Goal: Transaction & Acquisition: Obtain resource

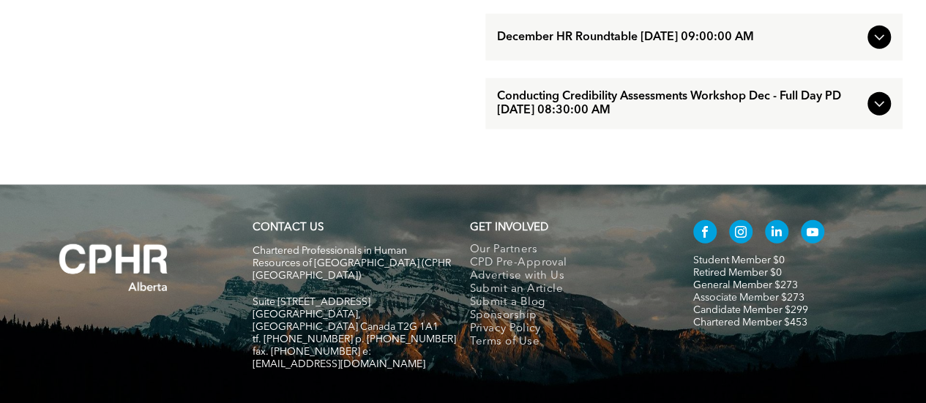
scroll to position [1713, 0]
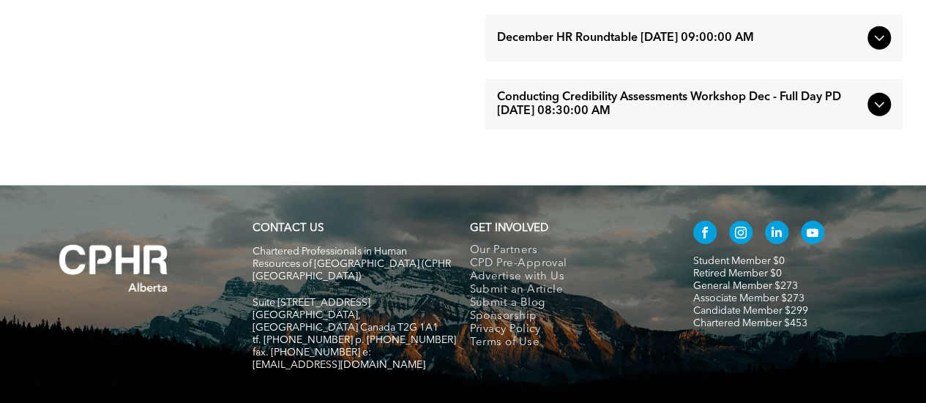
click at [418, 250] on div "CONTACT US Chartered Professionals in Human Resources of Alberta (CPHR Alberta)…" at bounding box center [463, 315] width 926 height 258
click at [700, 245] on span "facebook" at bounding box center [704, 232] width 23 height 23
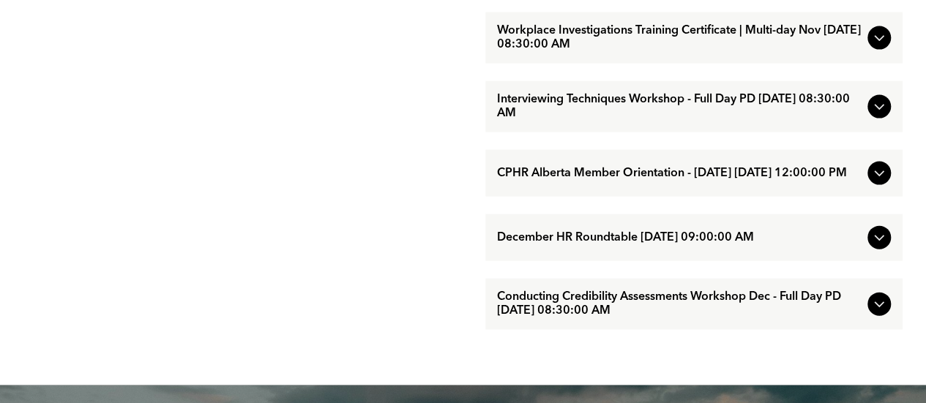
scroll to position [1822, 0]
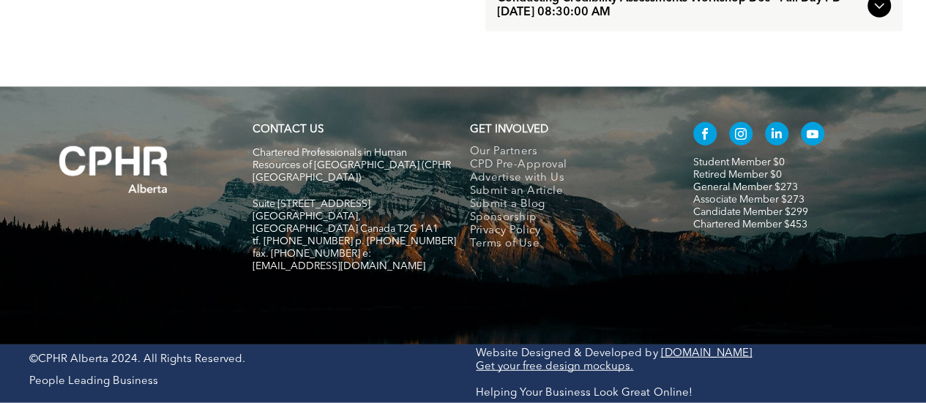
click at [775, 146] on span "linkedin" at bounding box center [776, 133] width 23 height 23
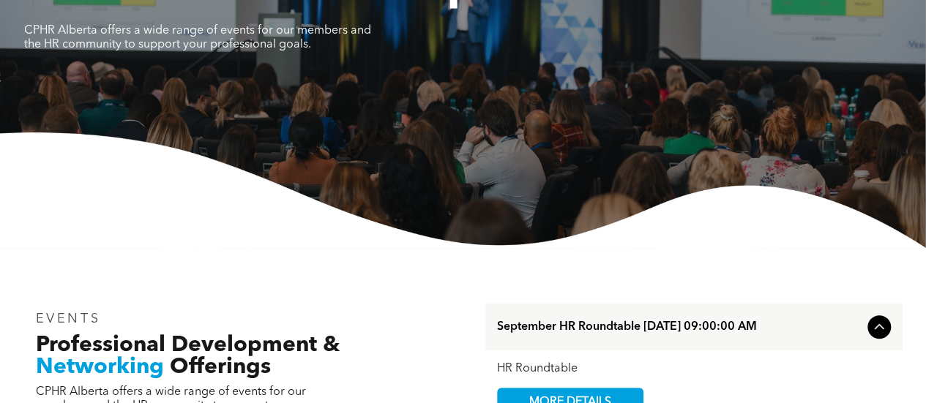
scroll to position [0, 0]
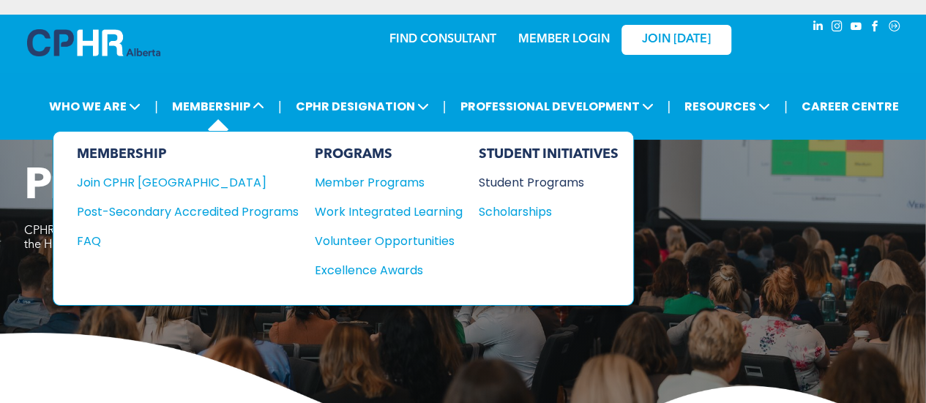
click at [517, 183] on div "Student Programs" at bounding box center [542, 183] width 126 height 18
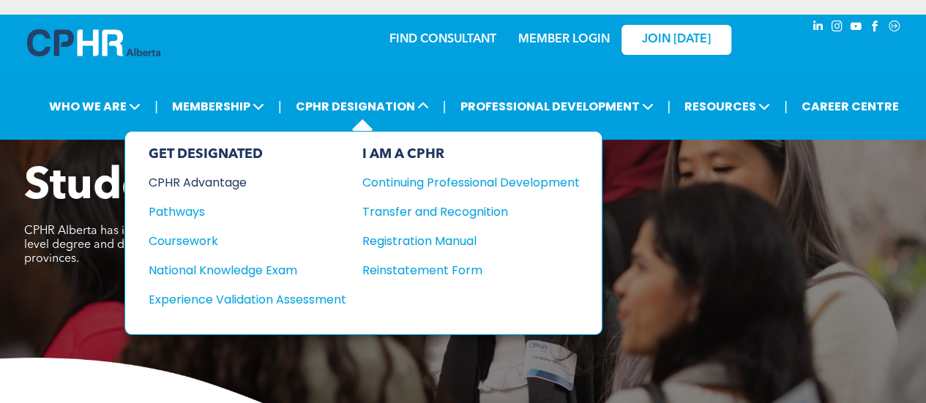
click at [212, 182] on div "CPHR Advantage" at bounding box center [238, 183] width 178 height 18
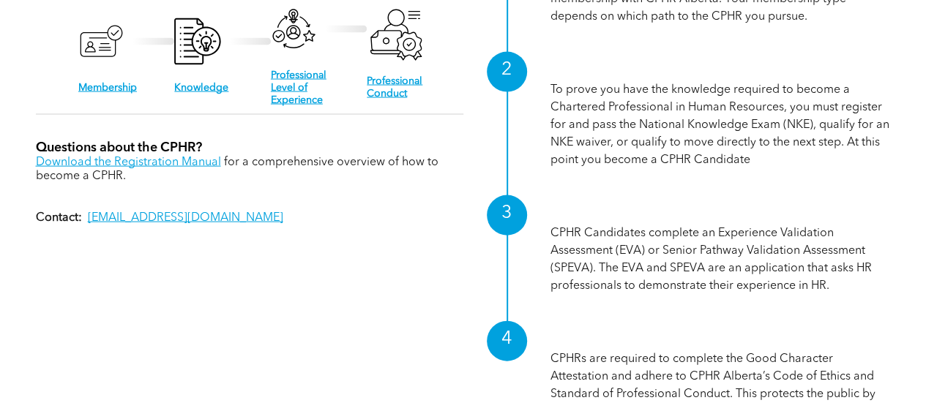
scroll to position [1501, 0]
click at [165, 156] on link "Download the Registration Manual" at bounding box center [128, 162] width 185 height 12
